Goal: Information Seeking & Learning: Learn about a topic

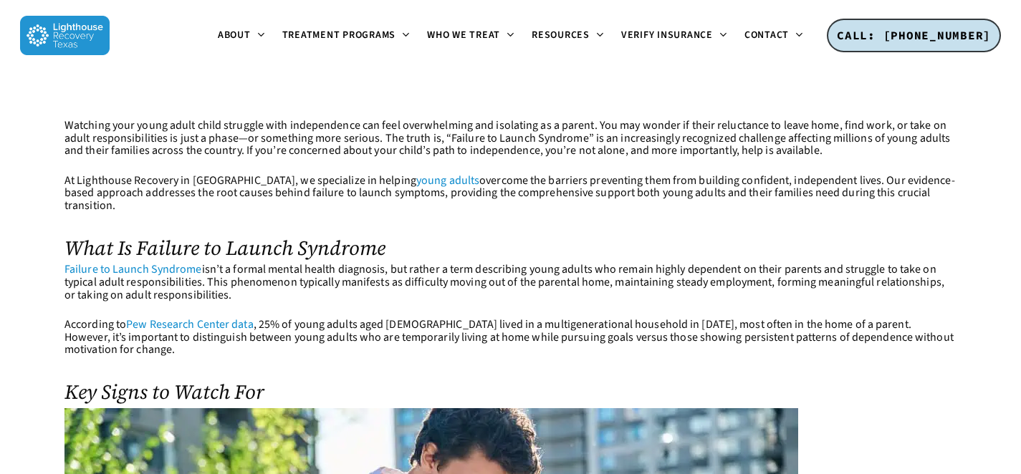
scroll to position [393, 0]
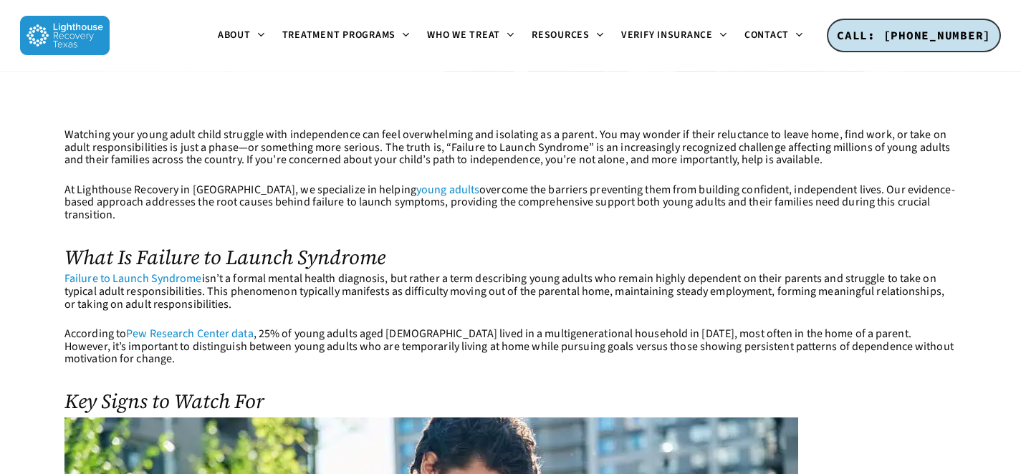
click at [478, 154] on p "Watching your young adult child struggle with independence can feel overwhelmin…" at bounding box center [510, 156] width 892 height 55
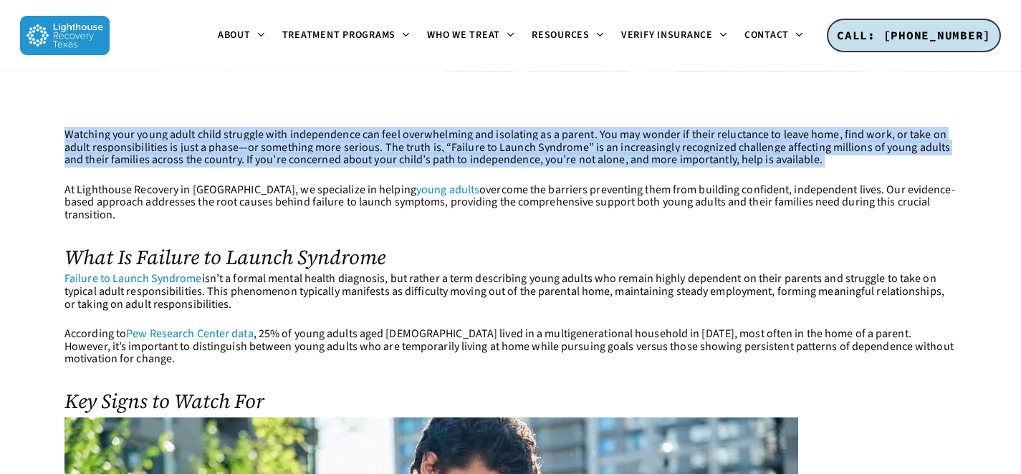
click at [478, 154] on p "Watching your young adult child struggle with independence can feel overwhelmin…" at bounding box center [510, 156] width 892 height 55
copy div "Watching your young adult child struggle with independence can feel overwhelmin…"
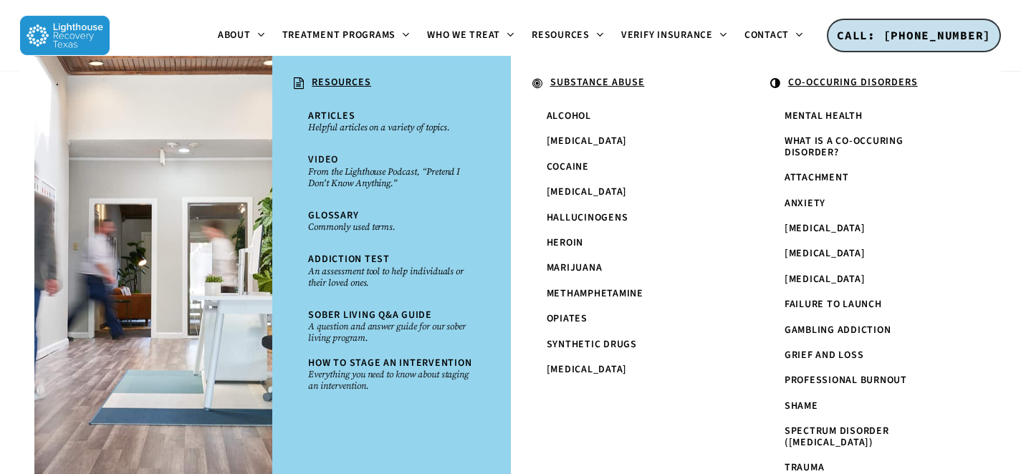
click at [290, 200] on ul "Articles Helpful articles on a variety of topics. Video From the Lighthouse Pod…" at bounding box center [391, 251] width 209 height 295
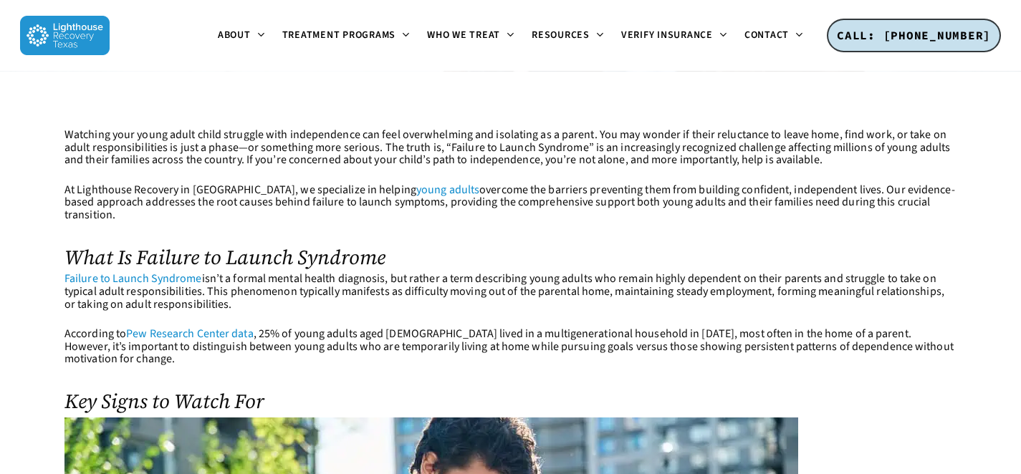
drag, startPoint x: 57, startPoint y: 131, endPoint x: 959, endPoint y: 204, distance: 905.0
copy div "Watching your young adult child struggle with independence can feel overwhelmin…"
